Goal: Find specific page/section: Find specific page/section

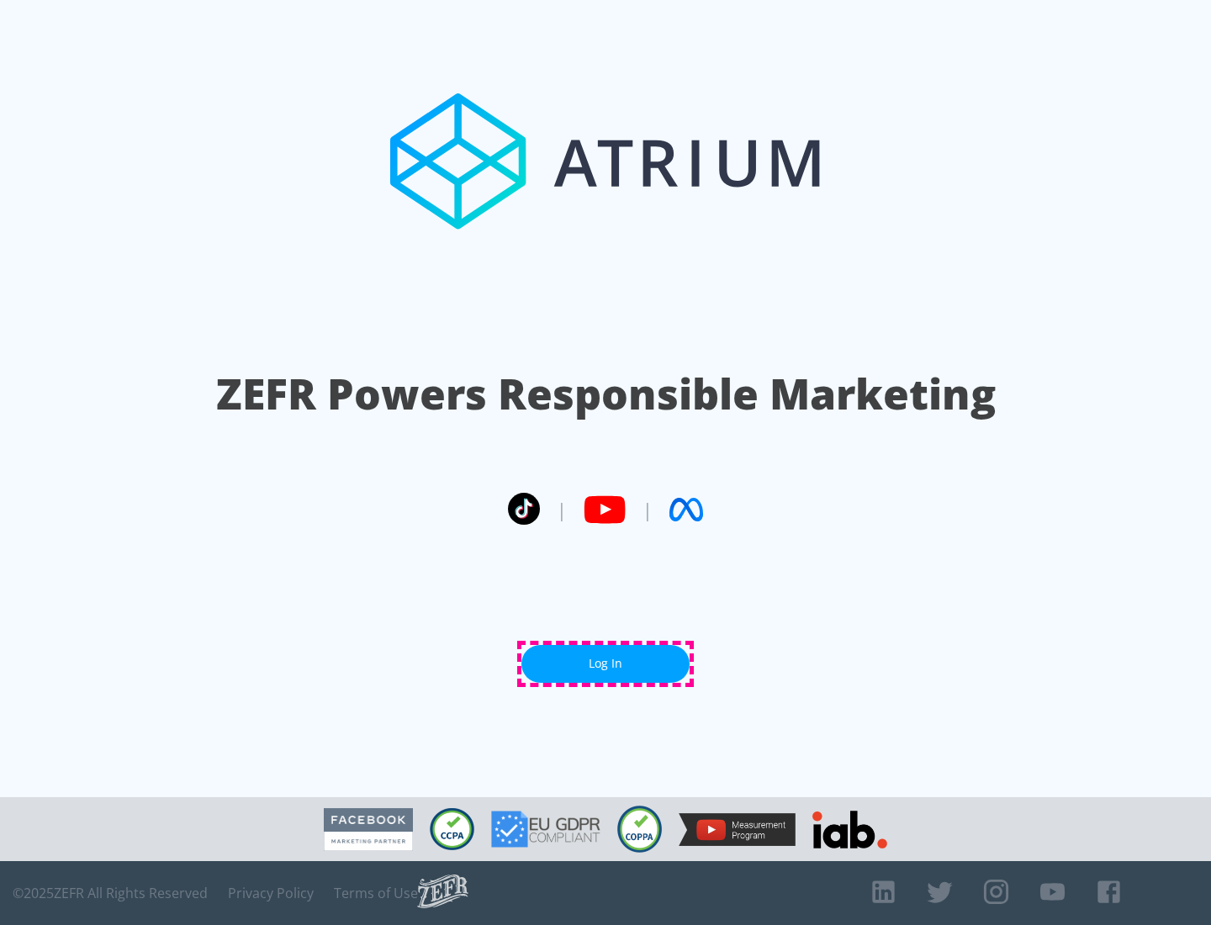
click at [606, 664] on link "Log In" at bounding box center [605, 664] width 168 height 38
